Goal: Check status: Check status

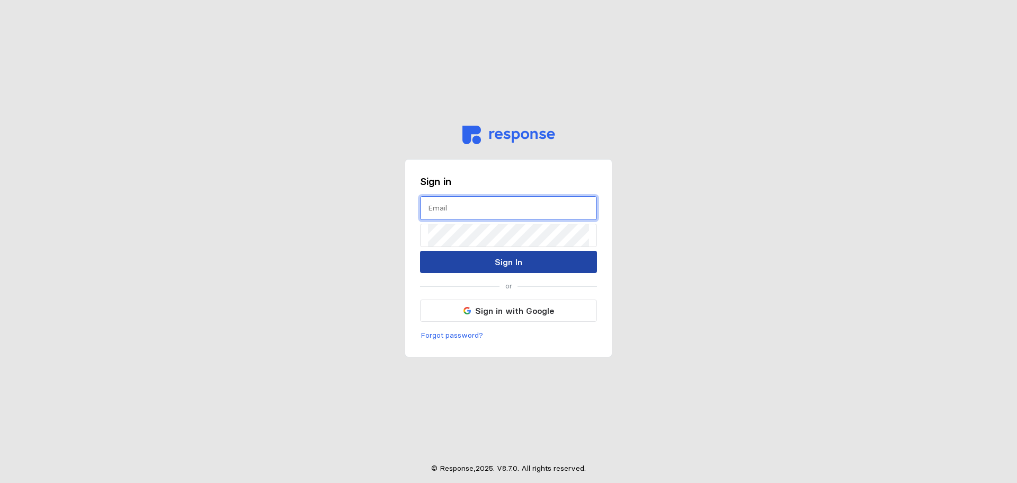
type input "[PERSON_NAME][EMAIL_ADDRESS][PERSON_NAME][DOMAIN_NAME]"
click at [481, 251] on button "Sign In" at bounding box center [508, 262] width 177 height 22
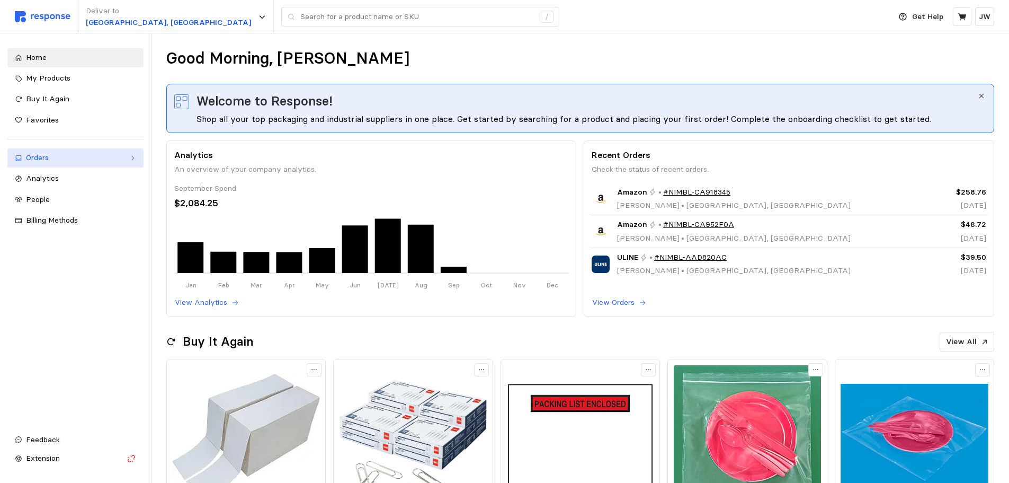
click at [53, 161] on div "Orders" at bounding box center [75, 158] width 99 height 12
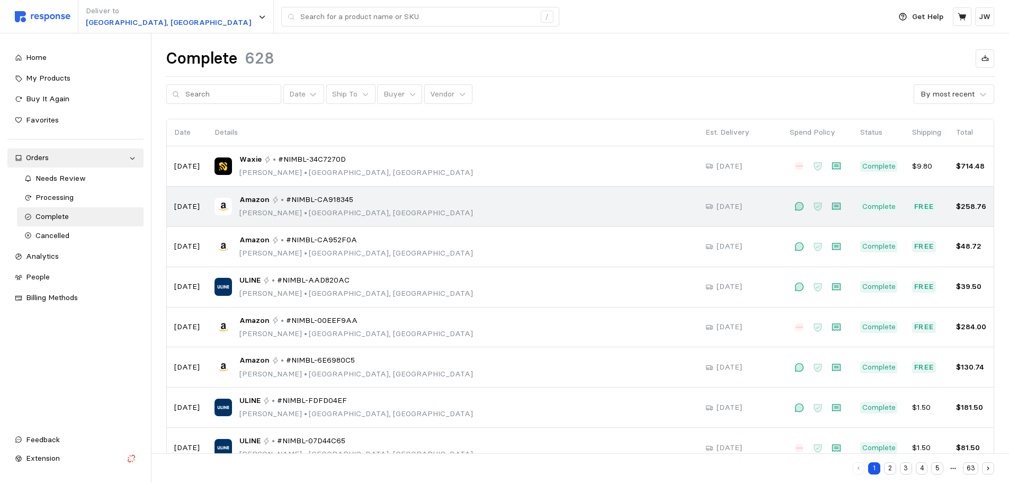
click at [417, 216] on div "Amazon • #NIMBL-CA918345 [PERSON_NAME] • [GEOGRAPHIC_DATA], [GEOGRAPHIC_DATA]" at bounding box center [453, 206] width 476 height 25
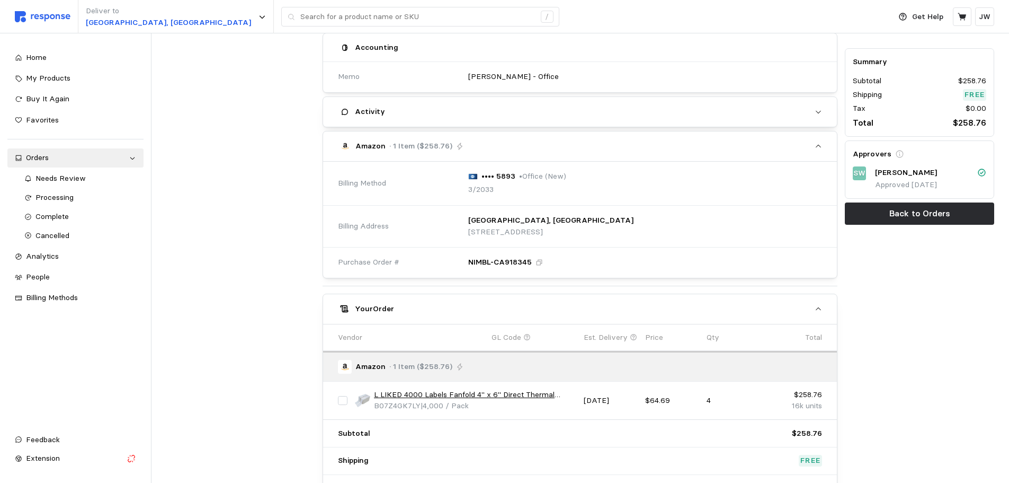
scroll to position [363, 0]
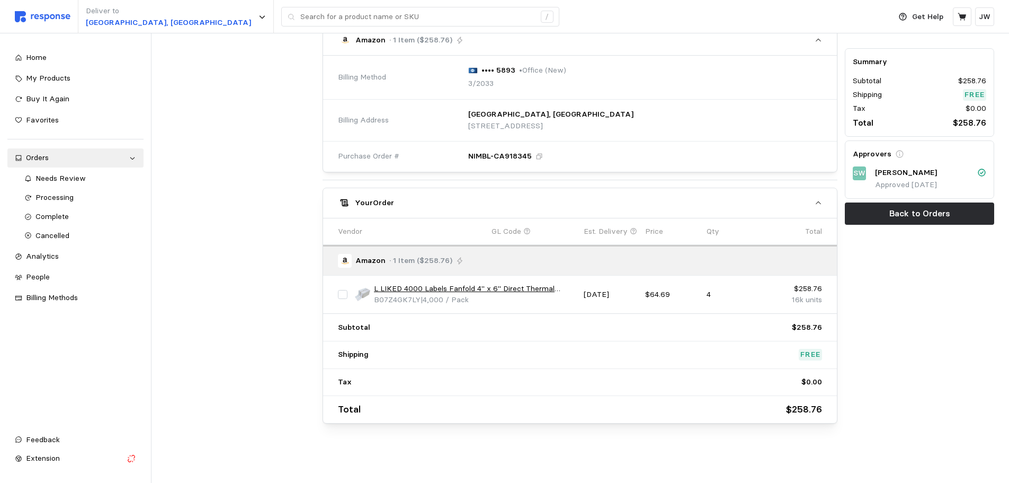
click at [906, 401] on div "Summary Subtotal $258.76 Shipping Free Tax $0.00 Total $258.76 Approvers SW [PE…" at bounding box center [920, 77] width 157 height 699
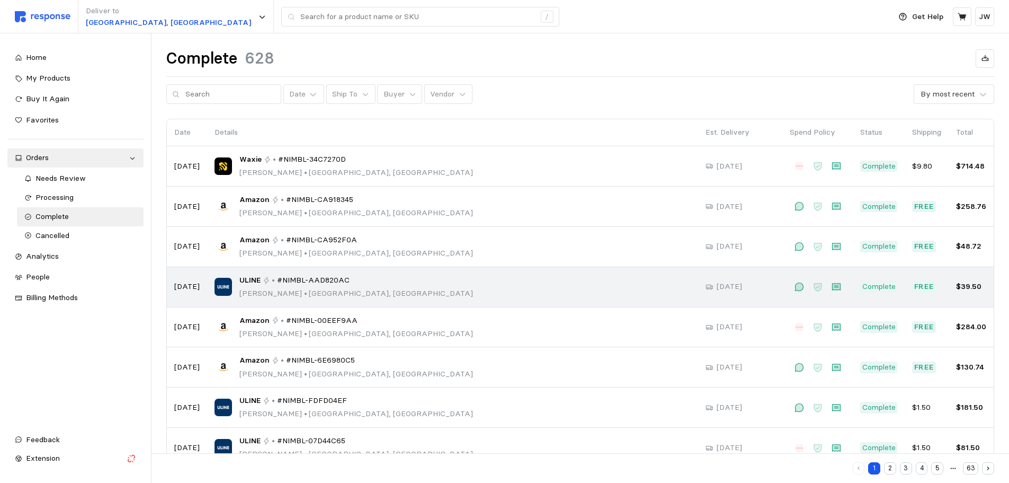
click at [459, 286] on div "ULINE • #NIMBL-AAD820AC [PERSON_NAME] • [GEOGRAPHIC_DATA], [GEOGRAPHIC_DATA]" at bounding box center [453, 286] width 476 height 25
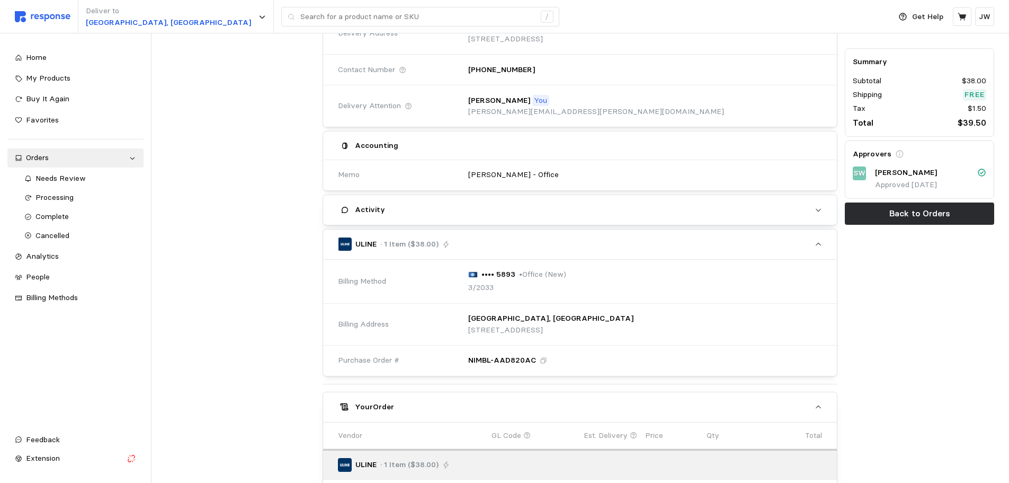
scroll to position [318, 0]
